Goal: Information Seeking & Learning: Learn about a topic

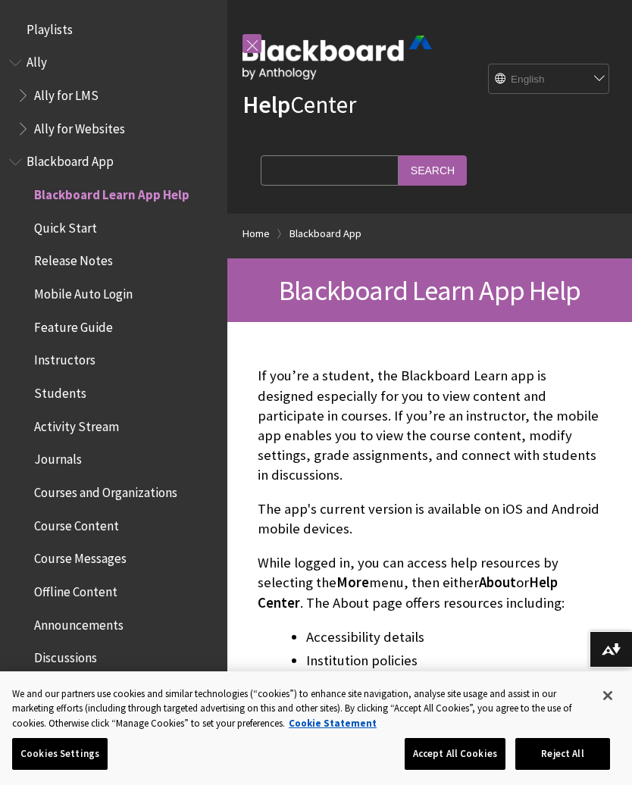
scroll to position [157, 0]
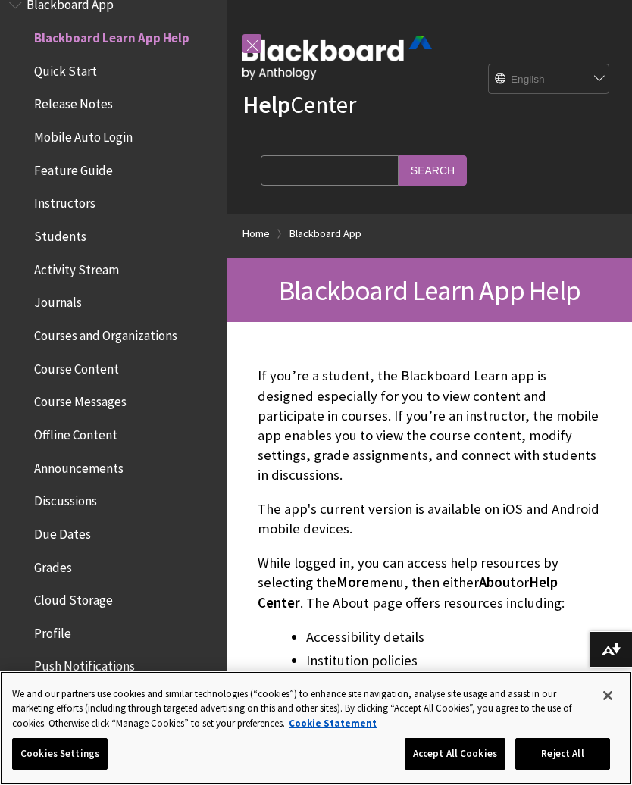
click at [470, 745] on button "Accept All Cookies" at bounding box center [455, 754] width 101 height 32
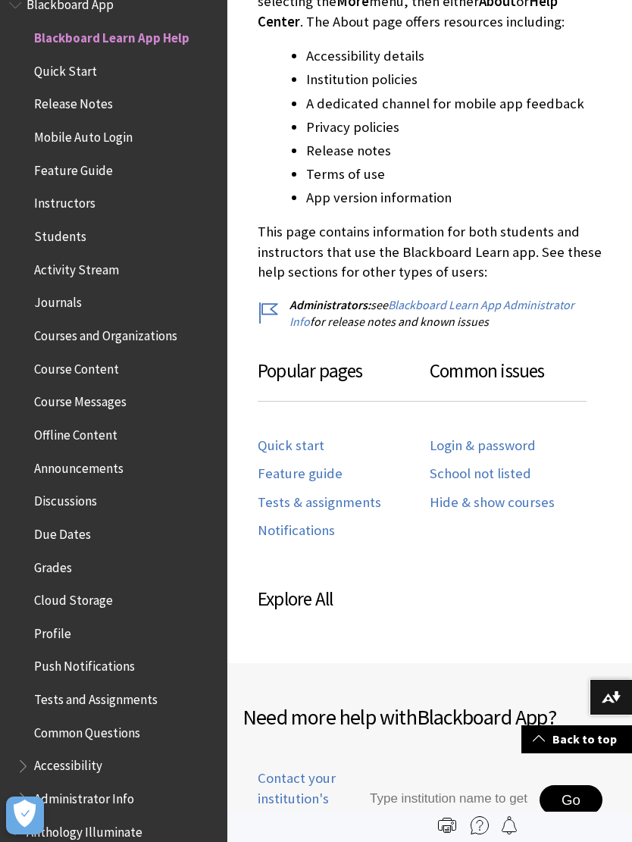
scroll to position [0, 0]
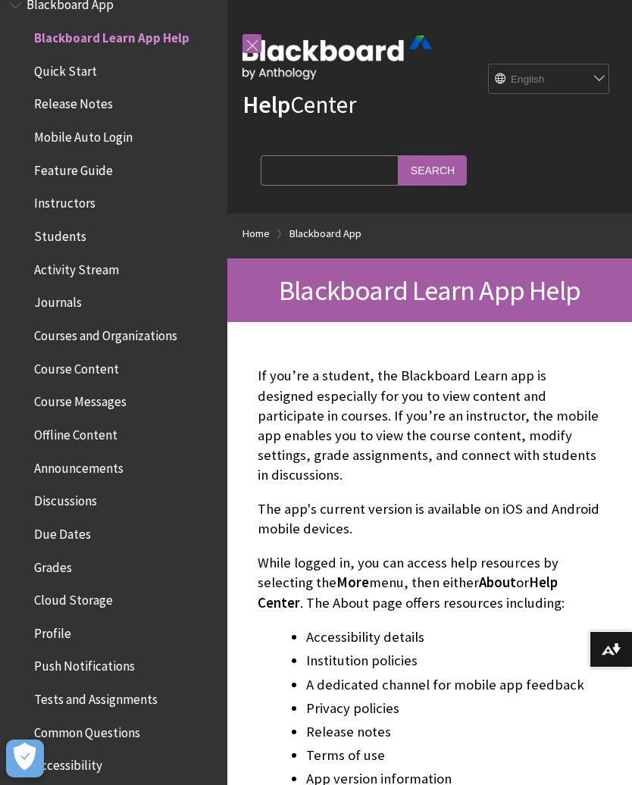
click at [295, 196] on fieldset "Search Query Search" at bounding box center [364, 173] width 224 height 45
click at [298, 184] on input "Search Query" at bounding box center [330, 170] width 138 height 30
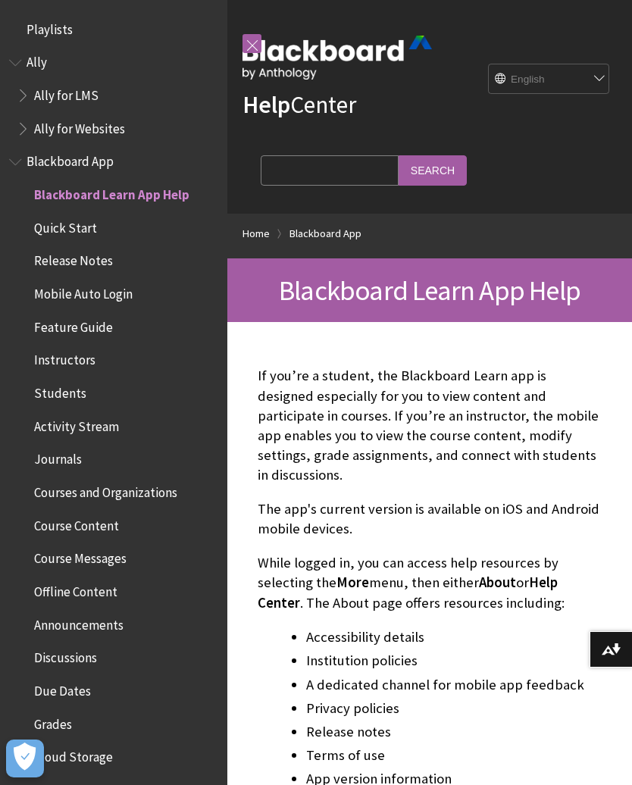
click at [99, 165] on span "Blackboard App" at bounding box center [70, 159] width 87 height 20
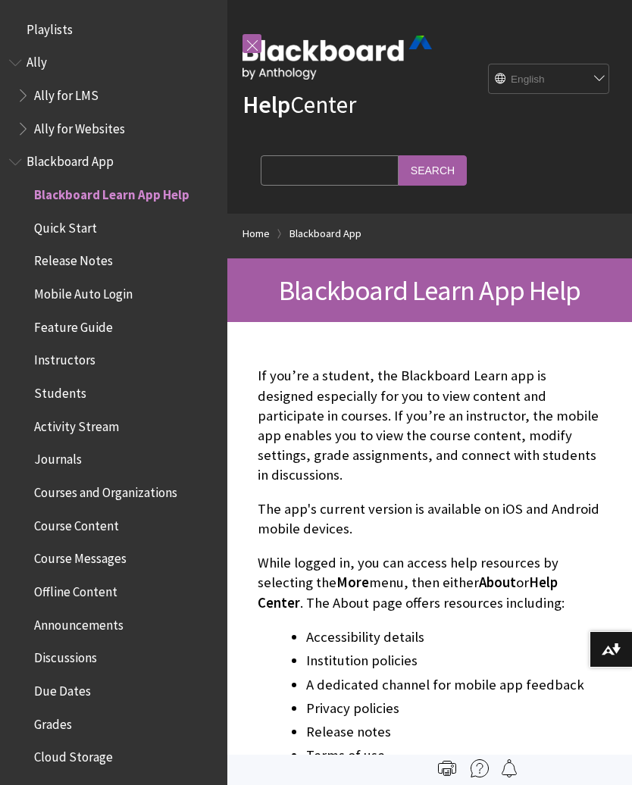
scroll to position [157, 0]
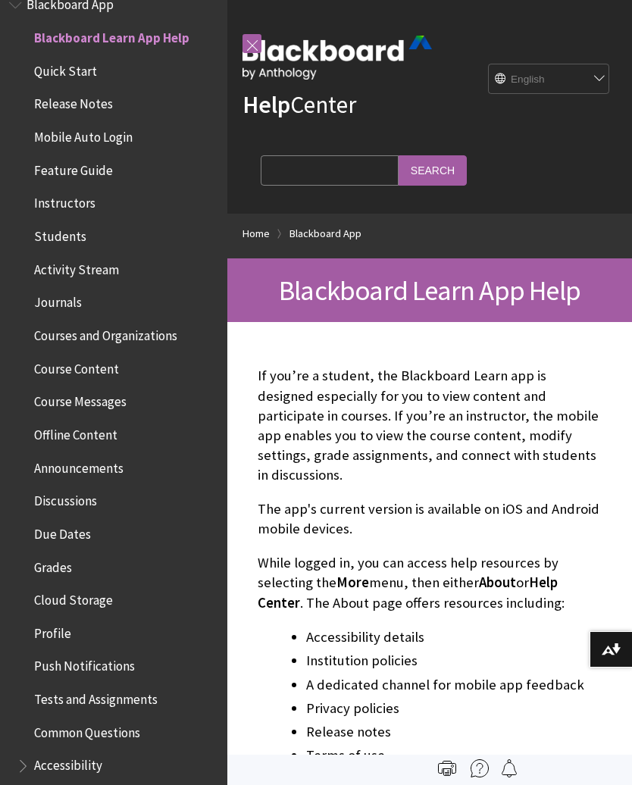
click at [80, 224] on span "Students" at bounding box center [60, 234] width 52 height 20
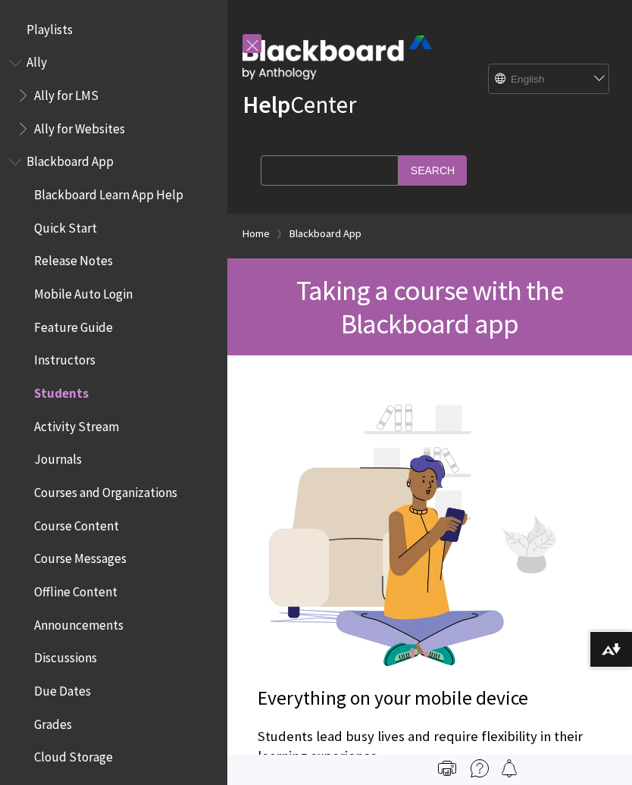
click at [89, 167] on span "Blackboard App" at bounding box center [70, 159] width 87 height 20
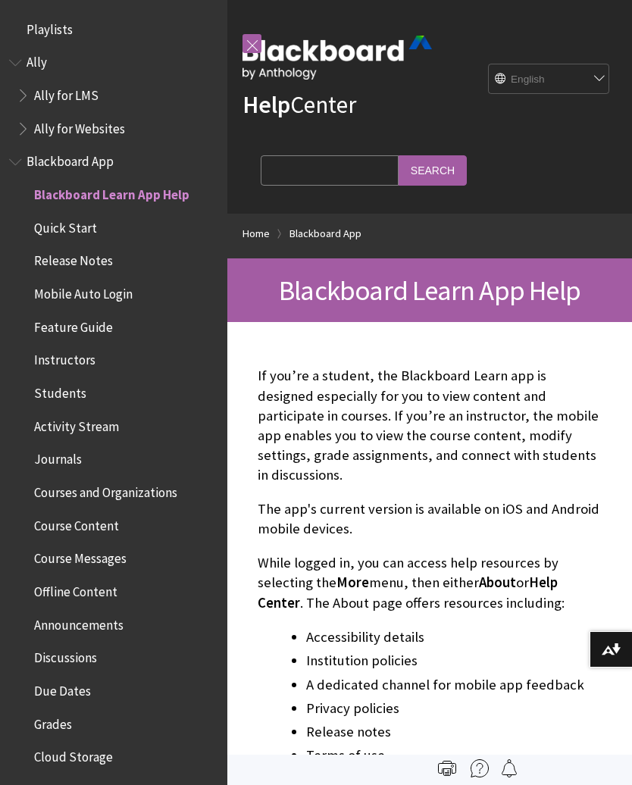
click at [52, 62] on span "Ally" at bounding box center [113, 63] width 209 height 26
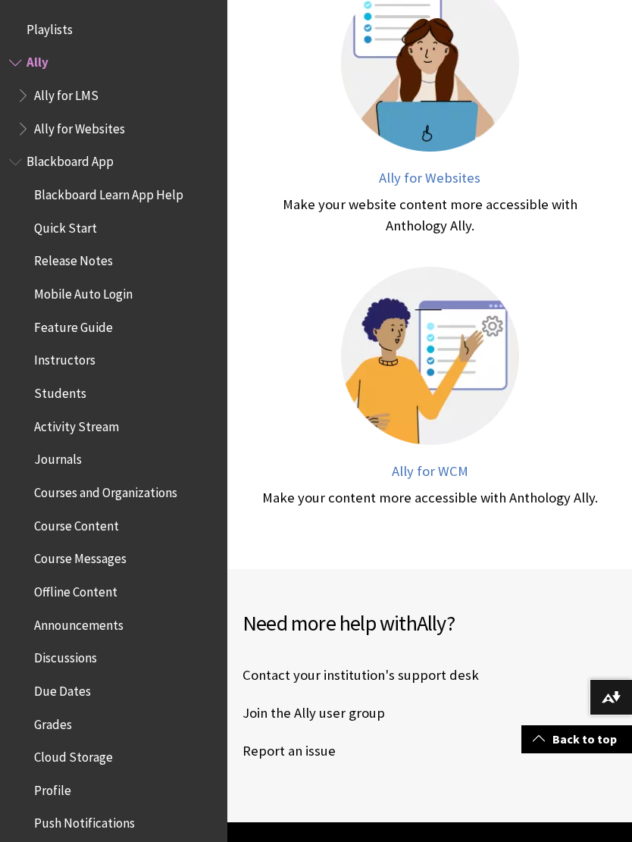
click at [92, 158] on span "Blackboard App" at bounding box center [70, 159] width 87 height 20
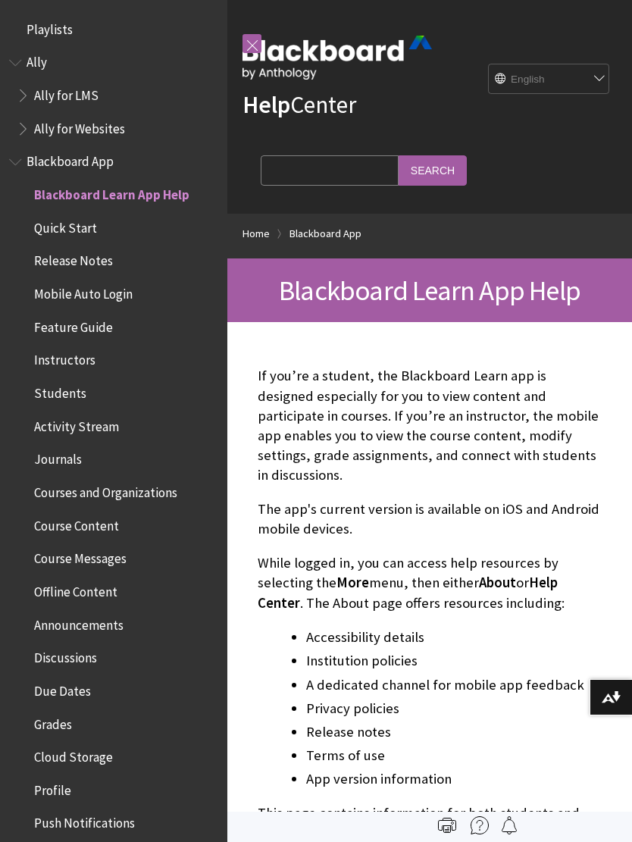
scroll to position [157, 0]
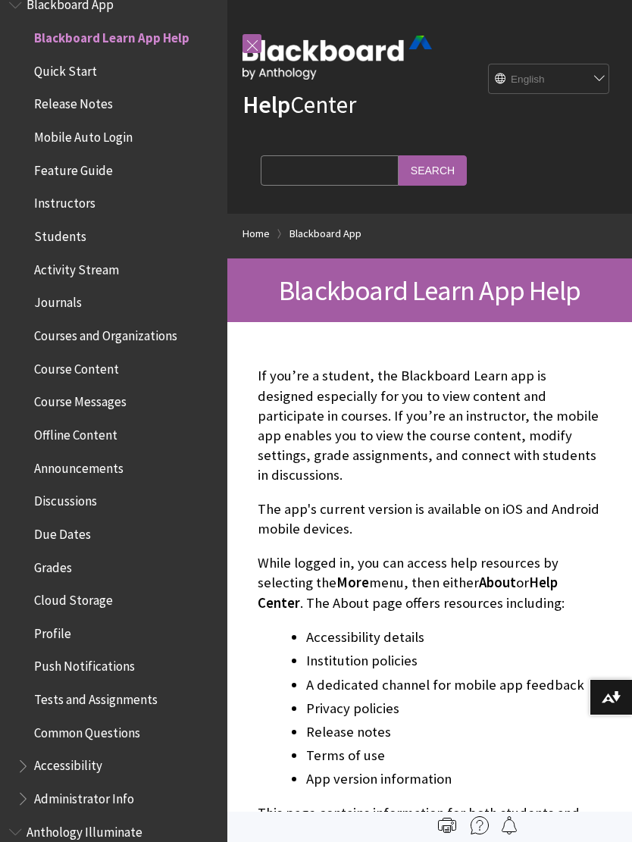
click at [338, 170] on input "Search Query" at bounding box center [330, 170] width 138 height 30
type input "aisha230716@ccq.edu.qa"
click at [399, 170] on input "Search" at bounding box center [433, 170] width 68 height 30
click at [399, 174] on input "Search" at bounding box center [433, 170] width 68 height 30
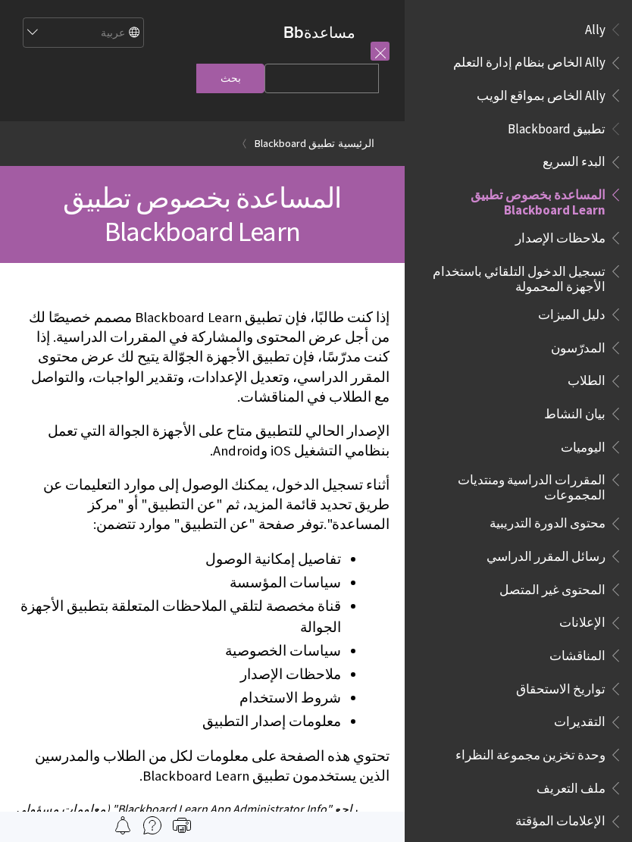
scroll to position [157, 0]
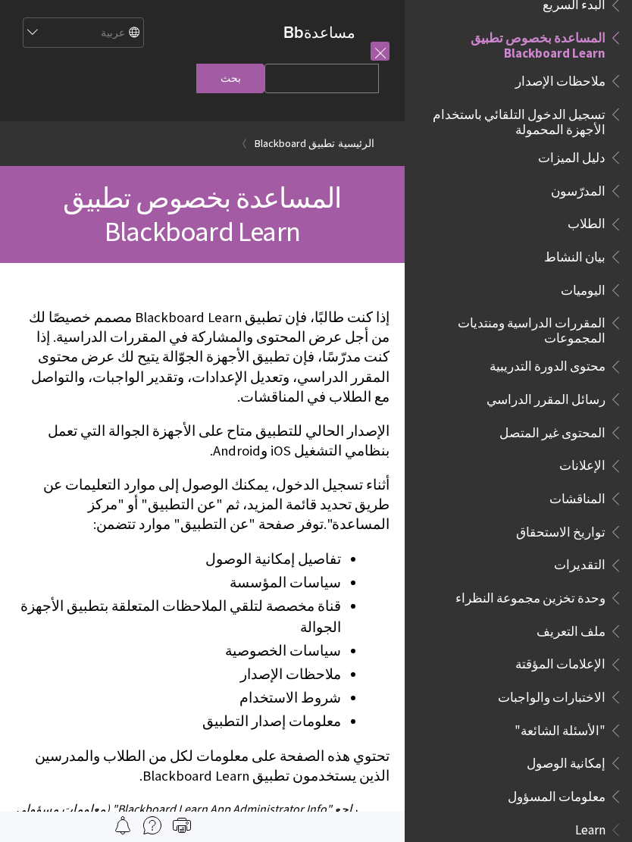
click at [571, 125] on span "تسجيل الدخول التلقائي باستخدام الأجهزة المحمولة" at bounding box center [514, 120] width 183 height 36
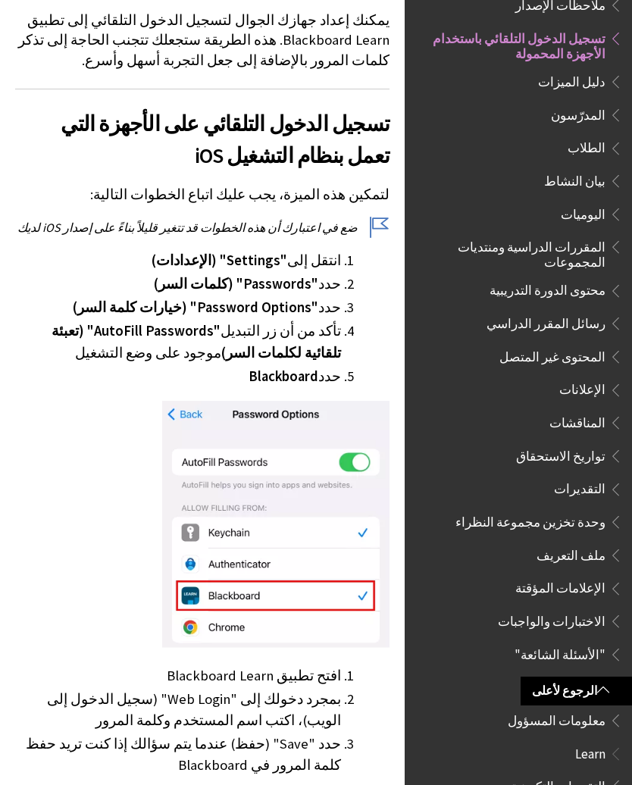
scroll to position [331, 0]
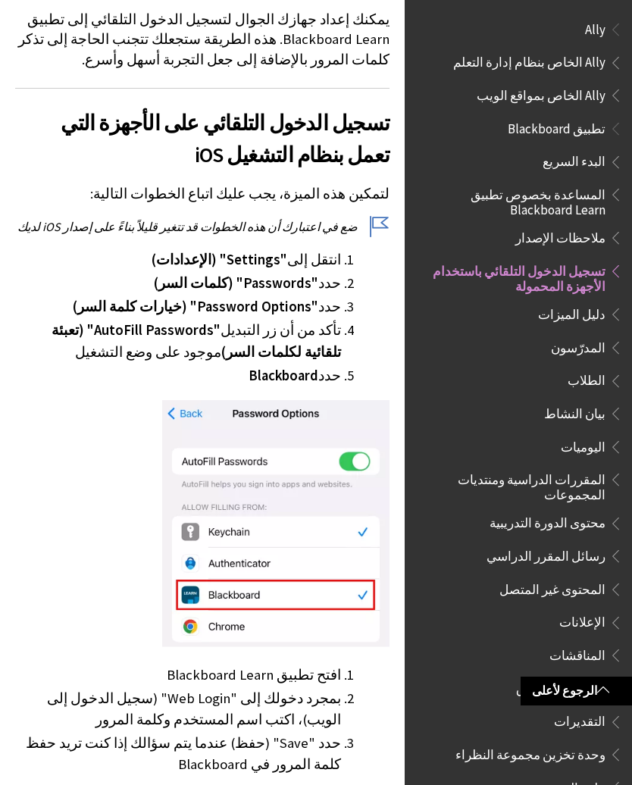
scroll to position [233, 0]
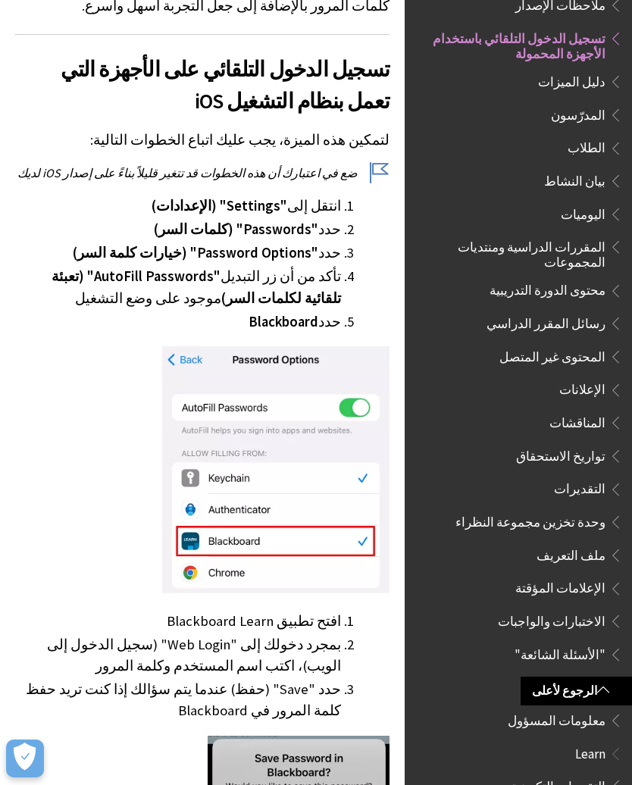
scroll to position [386, 0]
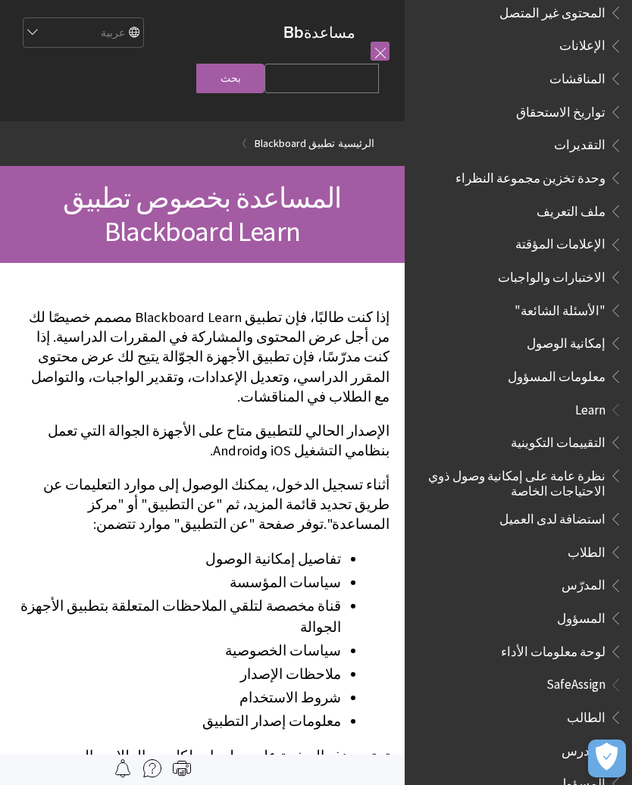
scroll to position [576, 0]
click at [579, 540] on span "الطلاب" at bounding box center [587, 550] width 38 height 20
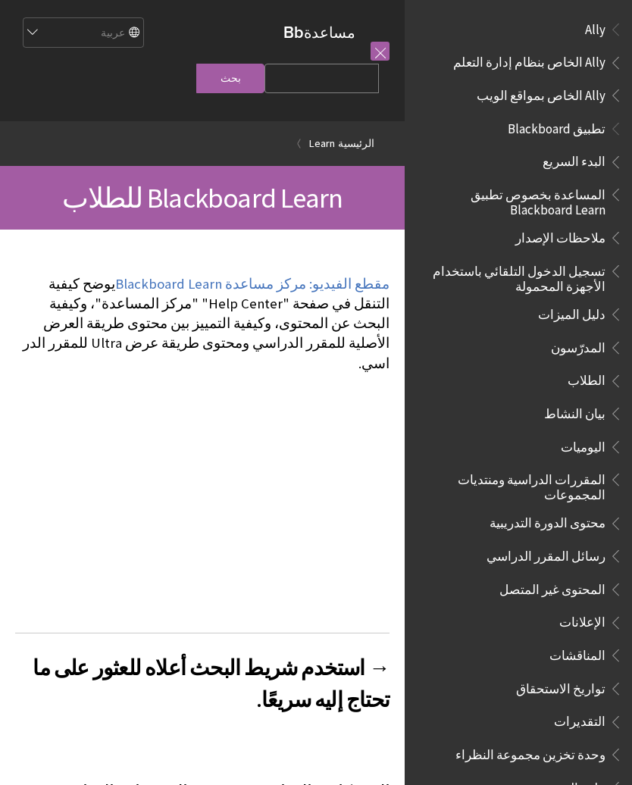
click at [544, 129] on span "تطبيق Blackboard" at bounding box center [557, 126] width 98 height 20
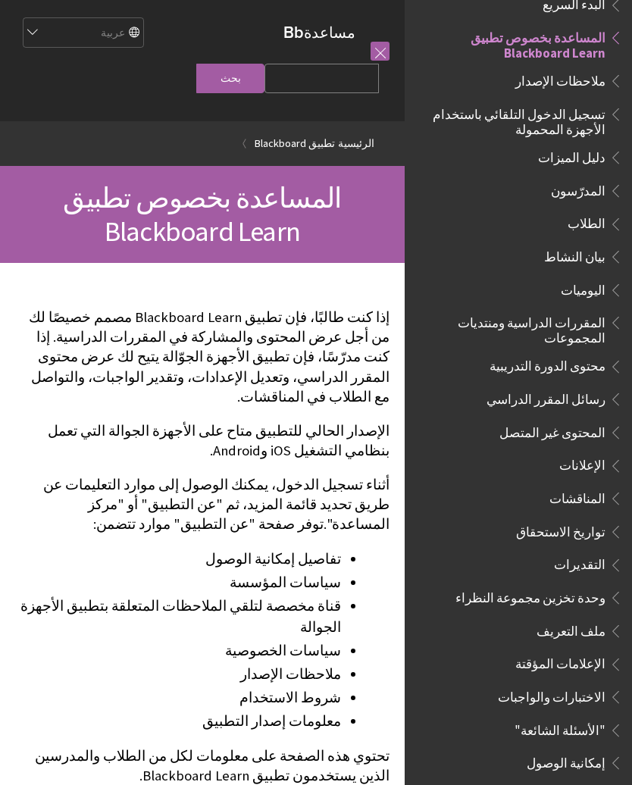
click at [329, 77] on input "Search Query" at bounding box center [321, 79] width 114 height 30
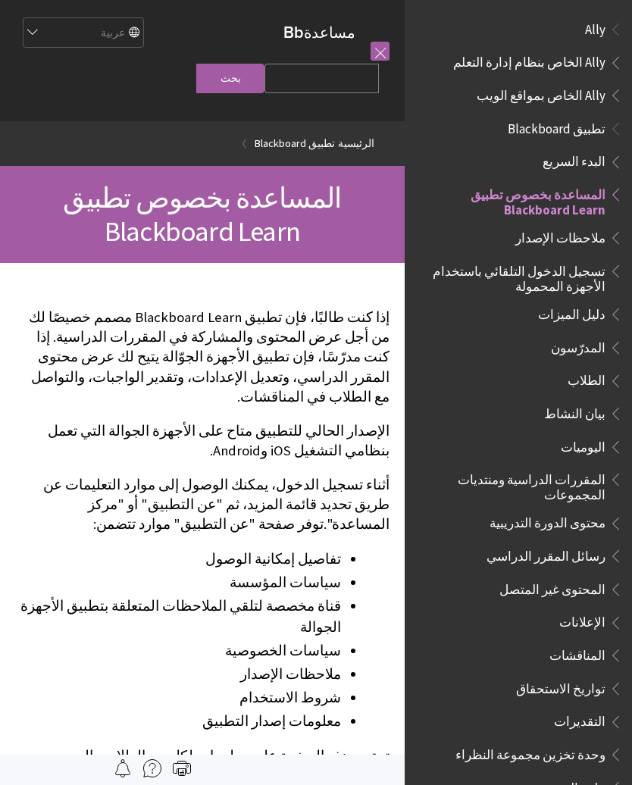
scroll to position [157, 0]
